Goal: Task Accomplishment & Management: Manage account settings

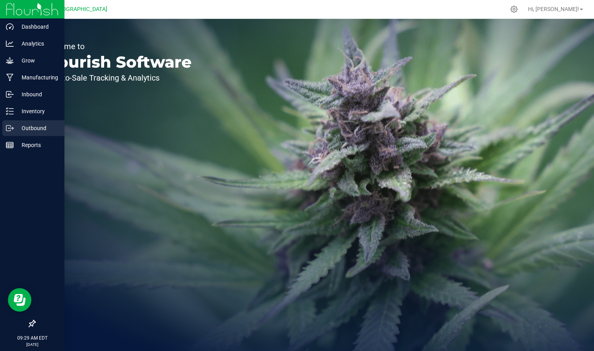
click at [14, 124] on p "Outbound" at bounding box center [37, 127] width 47 height 9
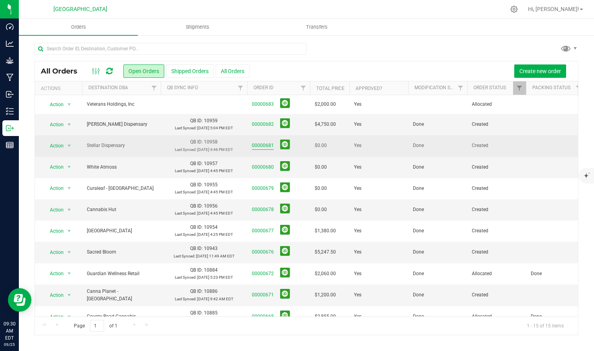
click at [261, 147] on link "00000681" at bounding box center [263, 145] width 22 height 7
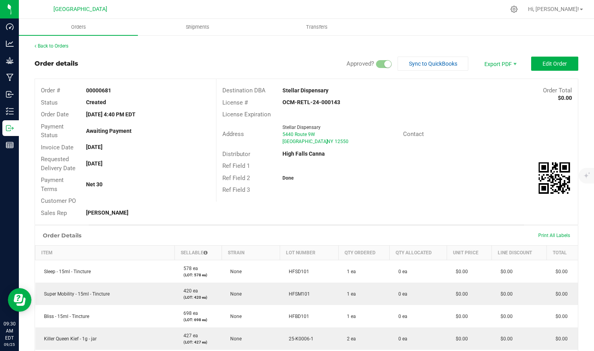
click at [61, 47] on link "Back to Orders" at bounding box center [52, 45] width 34 height 5
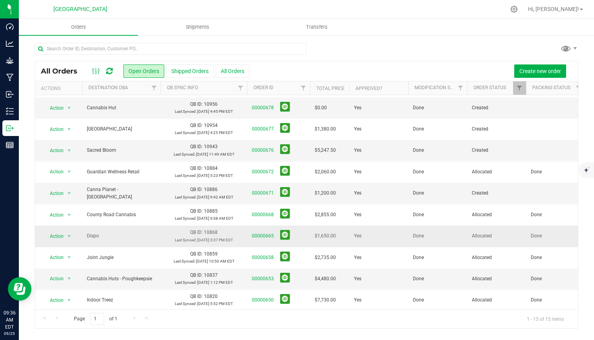
scroll to position [101, 0]
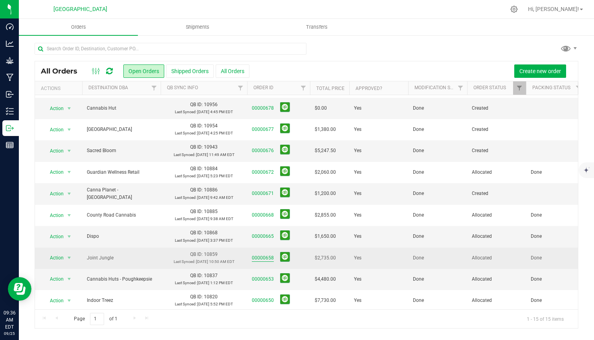
click at [259, 255] on link "00000658" at bounding box center [263, 257] width 22 height 7
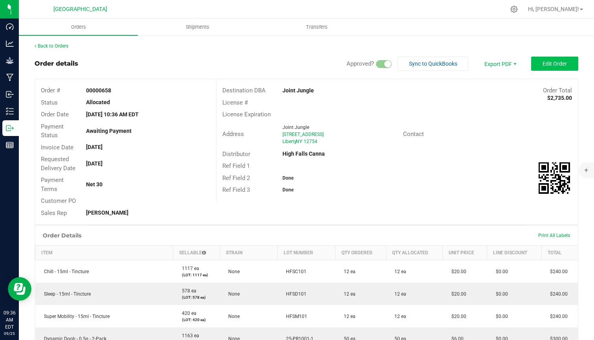
click at [557, 68] on button "Edit Order" at bounding box center [554, 64] width 47 height 14
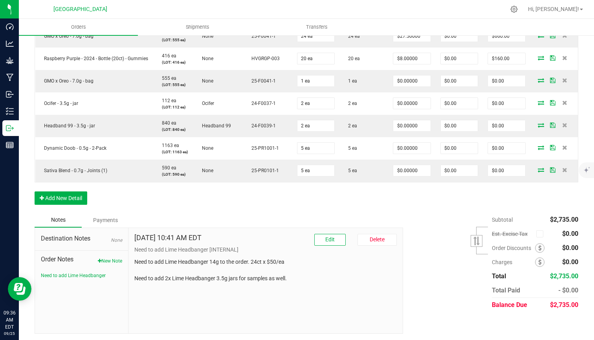
scroll to position [407, 0]
click at [60, 195] on button "Add New Detail" at bounding box center [61, 198] width 53 height 13
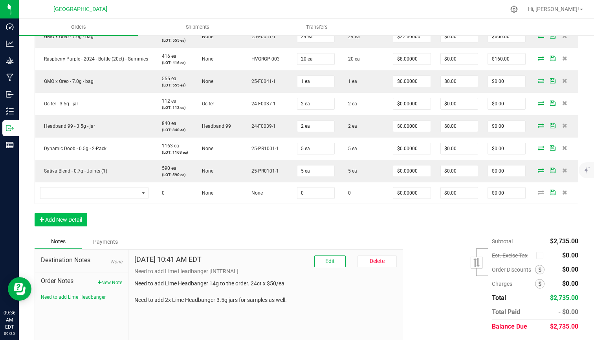
click at [59, 215] on button "Add New Detail" at bounding box center [61, 219] width 53 height 13
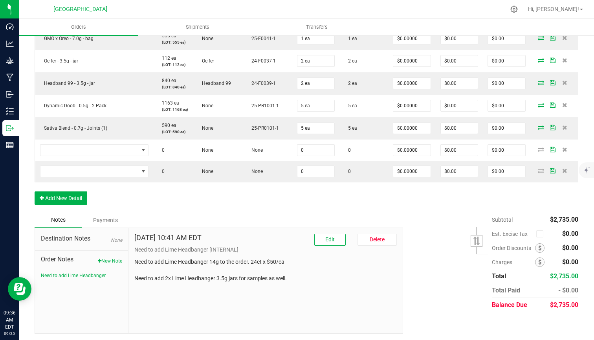
scroll to position [449, 0]
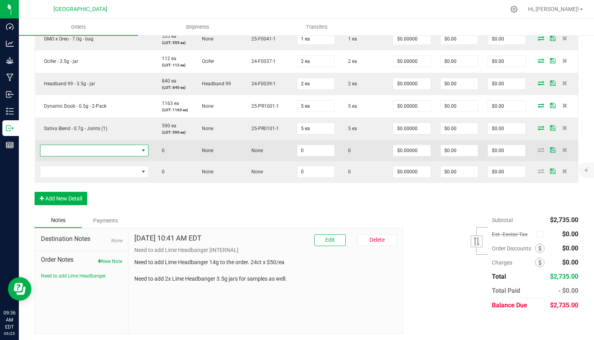
click at [119, 146] on span "NO DATA FOUND" at bounding box center [89, 150] width 98 height 11
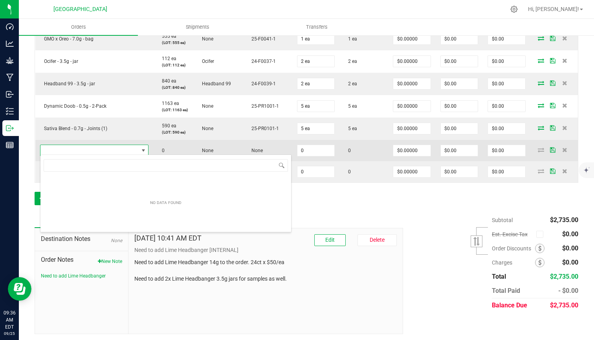
scroll to position [12, 108]
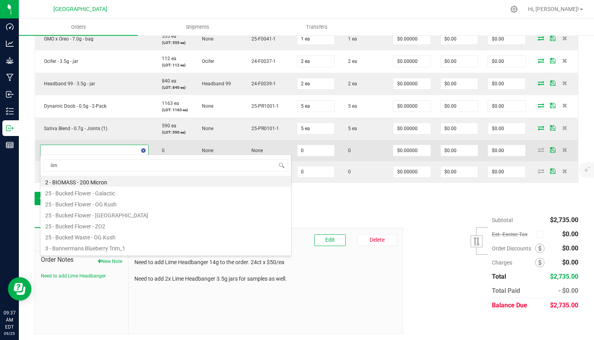
type input "lime"
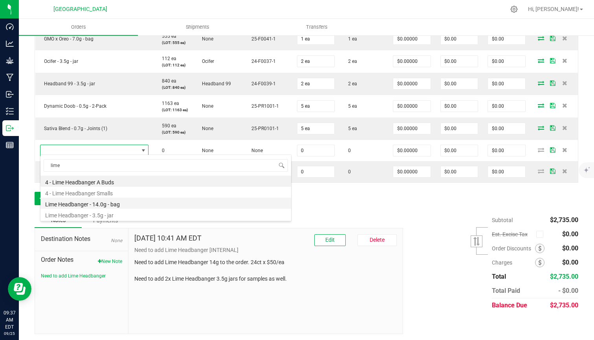
click at [86, 201] on li "Lime Headbanger - 14.0g - bag" at bounding box center [165, 202] width 250 height 11
type input "0 ea"
type input "$50.00000"
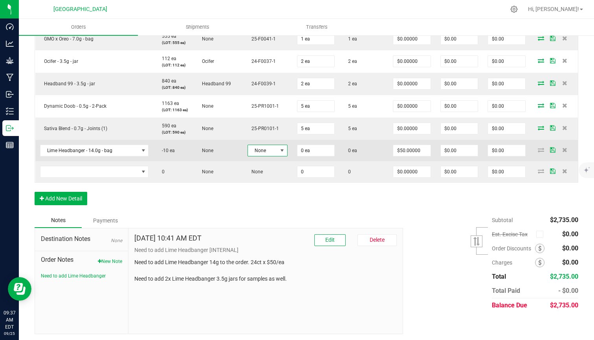
click at [279, 150] on span at bounding box center [282, 150] width 6 height 6
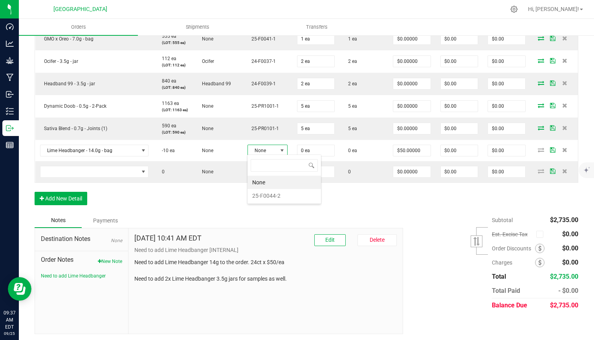
scroll to position [12, 40]
click at [269, 194] on li "25-F0044-2" at bounding box center [283, 195] width 73 height 13
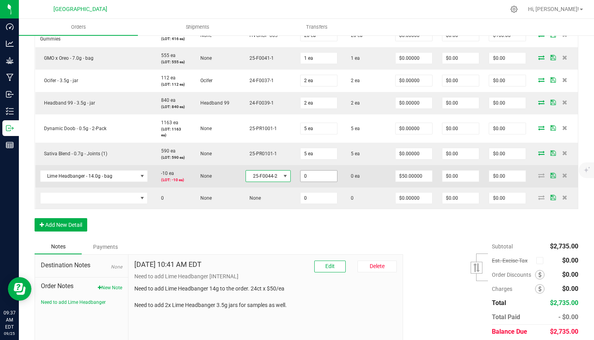
click at [311, 170] on input "0" at bounding box center [318, 175] width 37 height 11
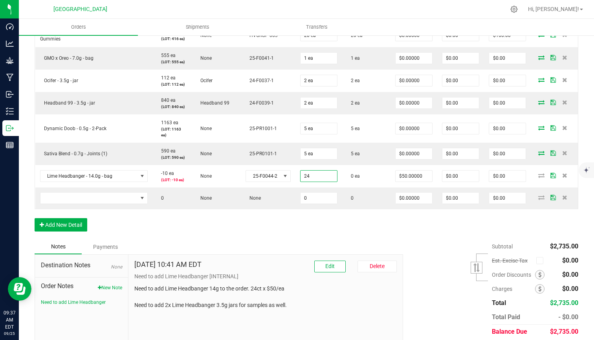
type input "24 ea"
type input "$1,200.00"
click at [289, 186] on div "Order Details Print All Labels Item Sellable Strain Lot Number Qty Ordered Qty …" at bounding box center [306, 16] width 543 height 448
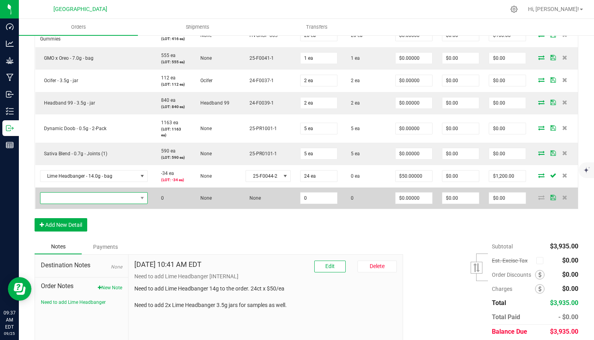
click at [132, 192] on span "NO DATA FOUND" at bounding box center [88, 197] width 97 height 11
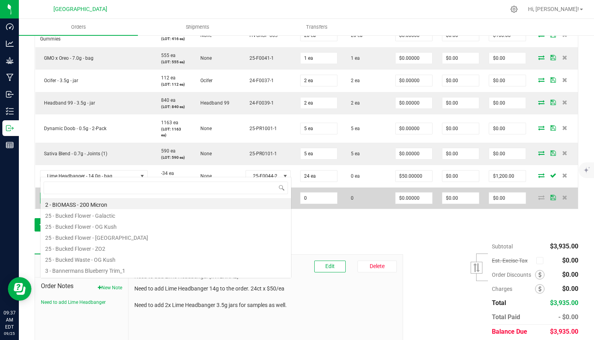
scroll to position [12, 108]
type input "lime"
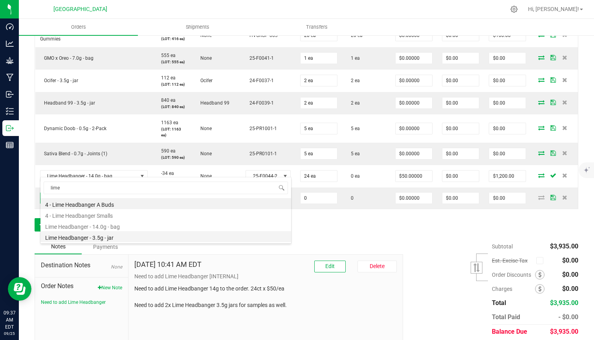
click at [107, 236] on li "Lime Headbanger - 3.5g - jar" at bounding box center [165, 236] width 250 height 11
type input "0 ea"
type input "$15.00000"
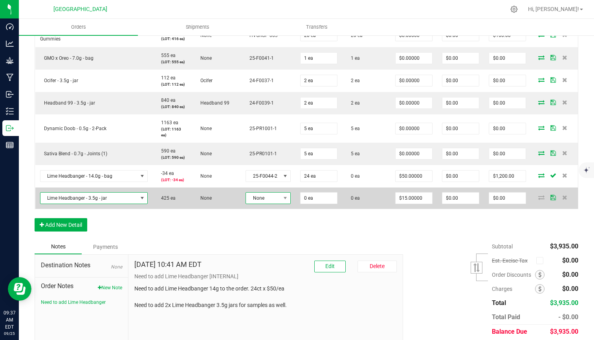
click at [266, 192] on span "None" at bounding box center [263, 197] width 35 height 11
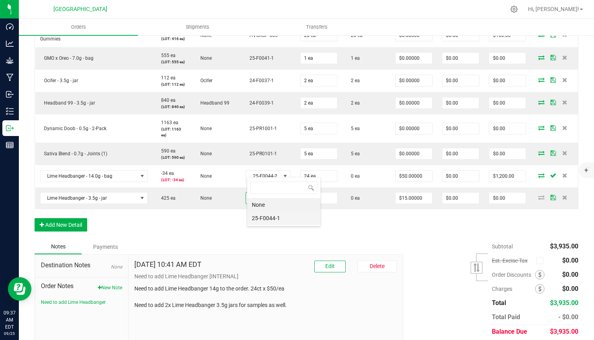
click at [267, 218] on li "25-F0044-1" at bounding box center [283, 217] width 73 height 13
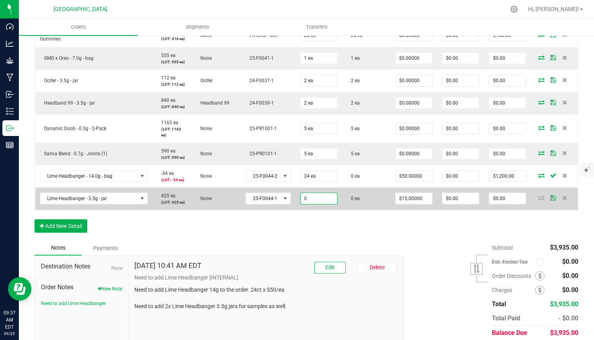
click at [318, 193] on input "0" at bounding box center [318, 198] width 37 height 11
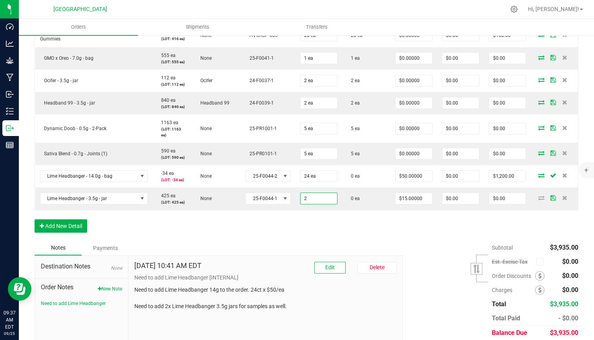
type input "2 ea"
type input "$30.00"
click at [331, 203] on div "Order Details Print All Labels Item Sellable Strain Lot Number Qty Ordered Qty …" at bounding box center [306, 16] width 543 height 449
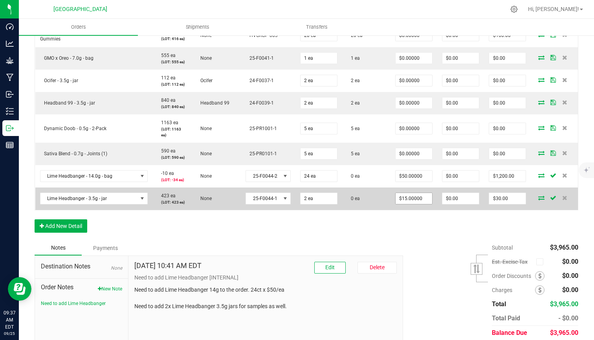
type input "15"
click at [408, 193] on input "15" at bounding box center [413, 198] width 37 height 11
type input "0"
click at [499, 193] on input "0" at bounding box center [507, 198] width 37 height 11
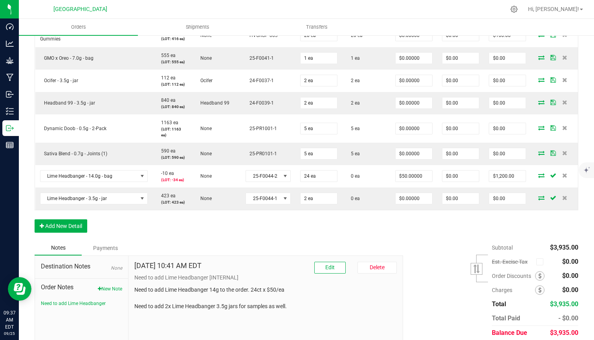
click at [387, 240] on div "Notes Payments" at bounding box center [216, 247] width 362 height 15
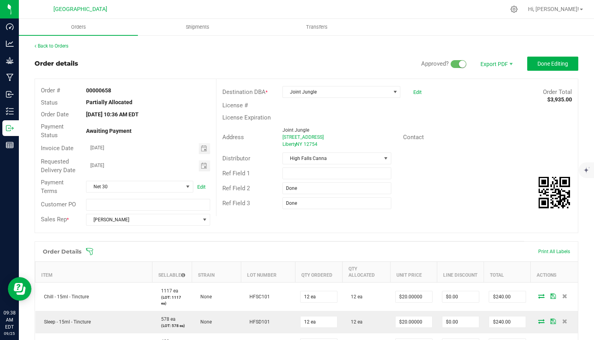
scroll to position [0, 0]
click at [539, 62] on span "Done Editing" at bounding box center [552, 63] width 31 height 6
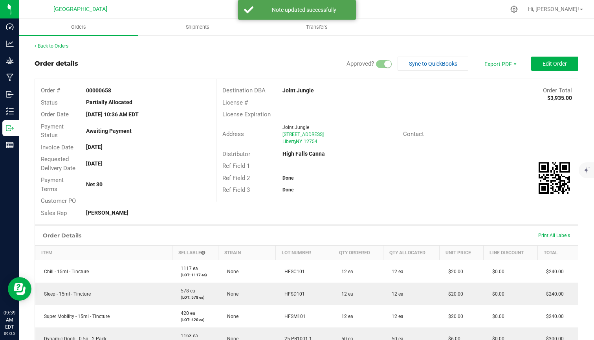
click at [61, 42] on div "Back to Orders" at bounding box center [306, 45] width 543 height 7
click at [61, 44] on link "Back to Orders" at bounding box center [52, 45] width 34 height 5
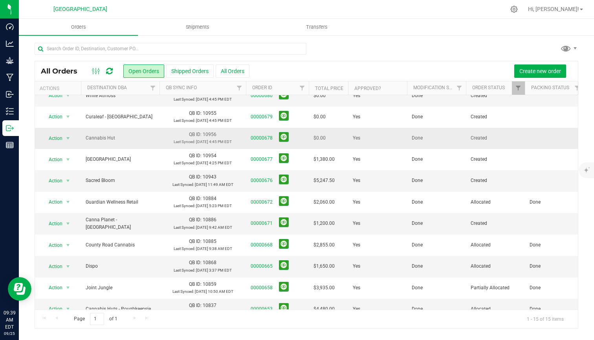
scroll to position [73, 1]
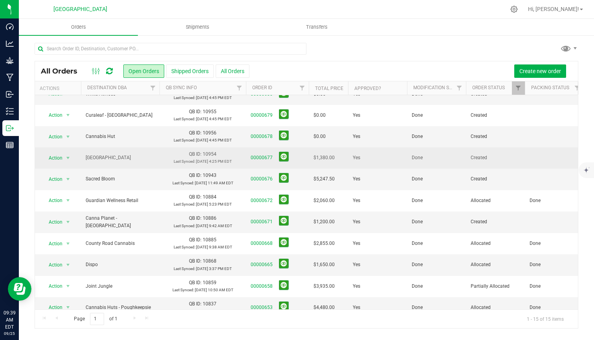
click at [543, 157] on td at bounding box center [553, 157] width 59 height 21
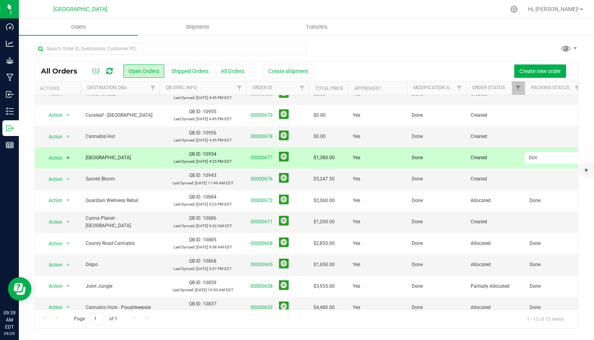
type input "Done"
click at [261, 179] on div "All Orders Open Orders Shipped Orders All Orders Create shipment Create new ord…" at bounding box center [306, 194] width 543 height 267
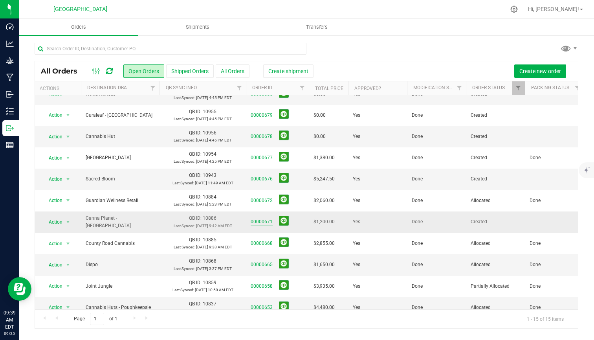
click at [270, 222] on link "00000671" at bounding box center [261, 221] width 22 height 7
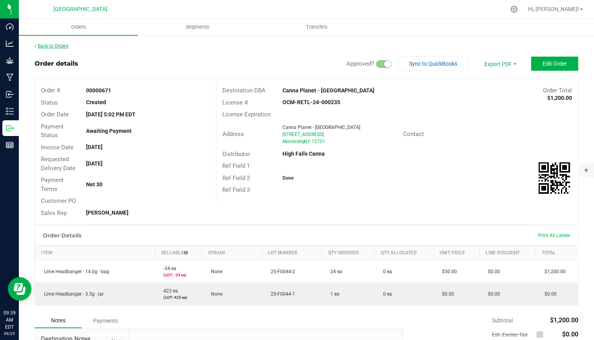
click at [57, 47] on link "Back to Orders" at bounding box center [52, 45] width 34 height 5
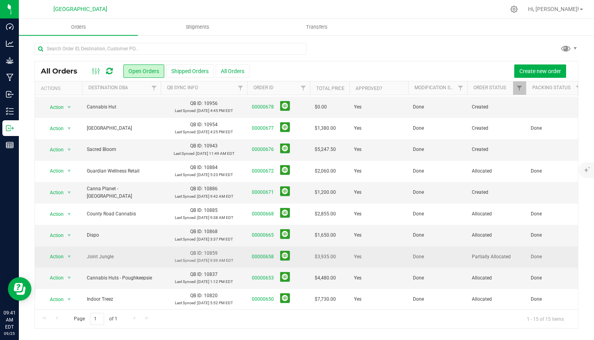
scroll to position [101, 0]
click at [267, 256] on link "00000658" at bounding box center [263, 257] width 22 height 7
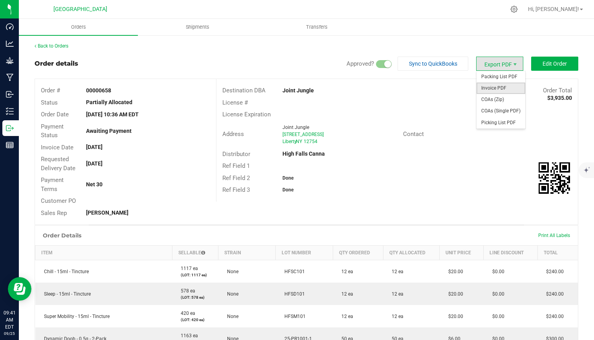
click at [501, 86] on span "Invoice PDF" at bounding box center [500, 87] width 49 height 11
